Goal: Task Accomplishment & Management: Use online tool/utility

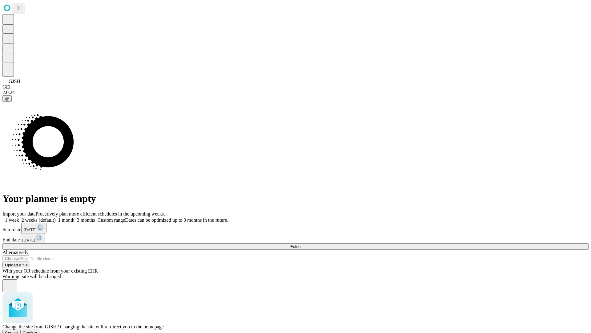
click at [37, 330] on span "Confirm" at bounding box center [30, 332] width 14 height 5
click at [75, 217] on label "1 month" at bounding box center [65, 219] width 19 height 5
click at [301, 244] on span "Fetch" at bounding box center [295, 246] width 10 height 5
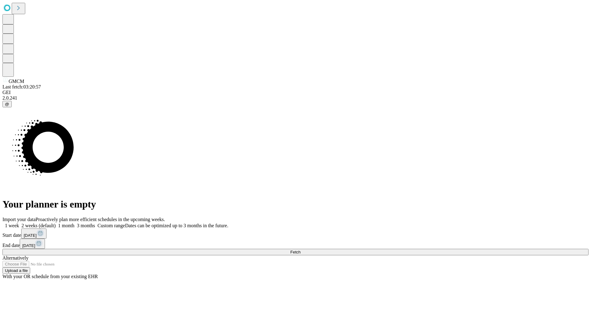
click at [75, 223] on label "1 month" at bounding box center [65, 225] width 19 height 5
click at [301, 249] on span "Fetch" at bounding box center [295, 251] width 10 height 5
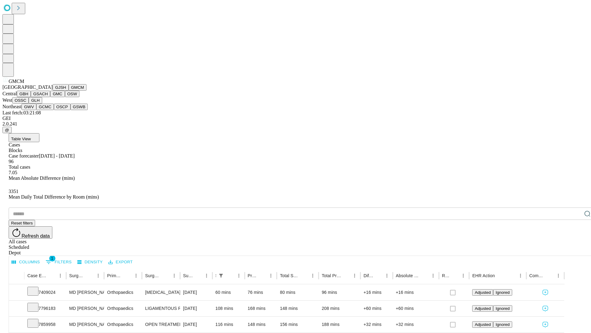
click at [31, 97] on button "GBH" at bounding box center [24, 94] width 14 height 6
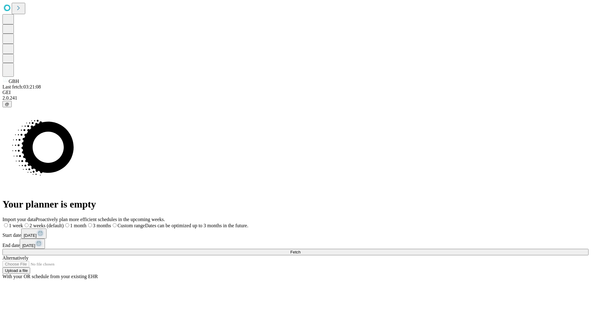
click at [87, 223] on label "1 month" at bounding box center [75, 225] width 23 height 5
click at [301, 249] on span "Fetch" at bounding box center [295, 251] width 10 height 5
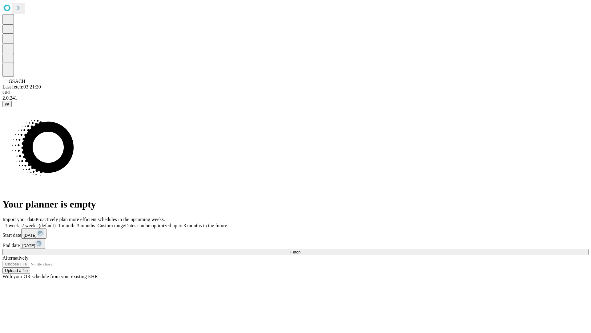
click at [75, 223] on label "1 month" at bounding box center [65, 225] width 19 height 5
click at [301, 249] on span "Fetch" at bounding box center [295, 251] width 10 height 5
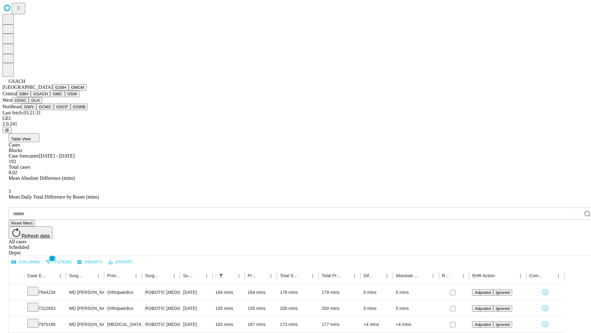
click at [50, 97] on button "GMC" at bounding box center [57, 94] width 14 height 6
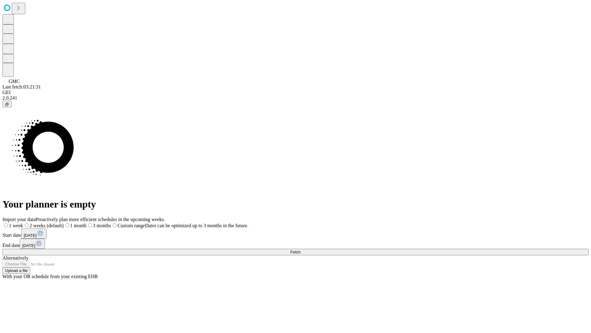
click at [87, 223] on label "1 month" at bounding box center [75, 225] width 23 height 5
click at [301, 249] on span "Fetch" at bounding box center [295, 251] width 10 height 5
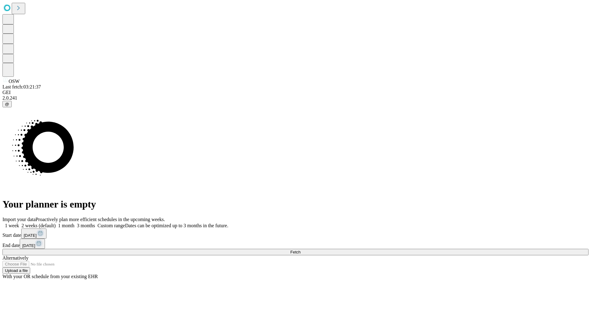
click at [75, 223] on label "1 month" at bounding box center [65, 225] width 19 height 5
click at [301, 249] on span "Fetch" at bounding box center [295, 251] width 10 height 5
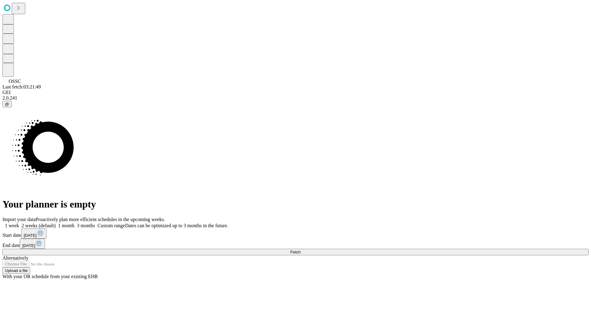
click at [301, 249] on span "Fetch" at bounding box center [295, 251] width 10 height 5
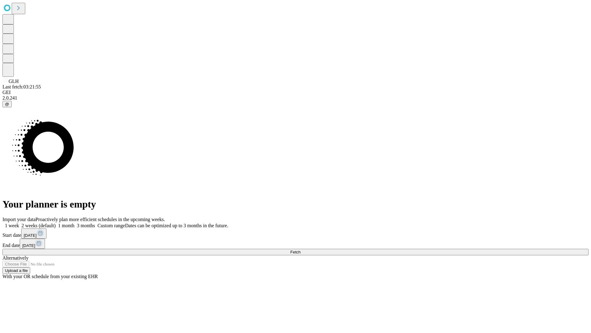
click at [75, 223] on label "1 month" at bounding box center [65, 225] width 19 height 5
click at [301, 249] on span "Fetch" at bounding box center [295, 251] width 10 height 5
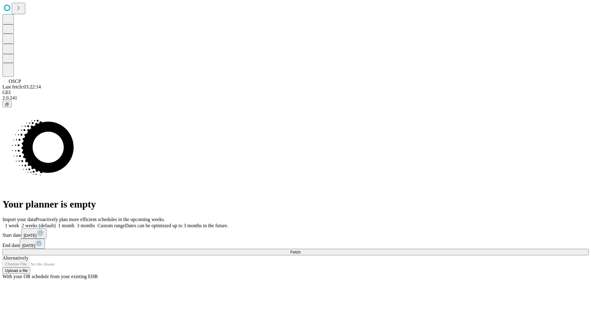
click at [75, 223] on label "1 month" at bounding box center [65, 225] width 19 height 5
click at [301, 249] on span "Fetch" at bounding box center [295, 251] width 10 height 5
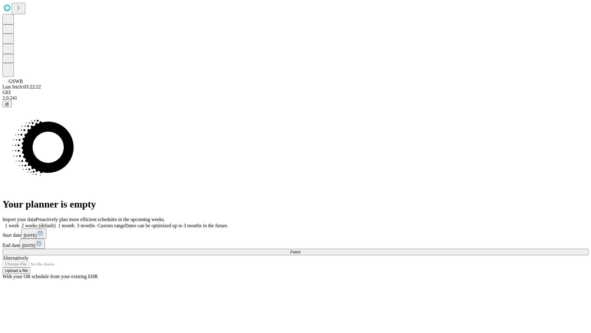
click at [301, 249] on span "Fetch" at bounding box center [295, 251] width 10 height 5
